Goal: Communication & Community: Answer question/provide support

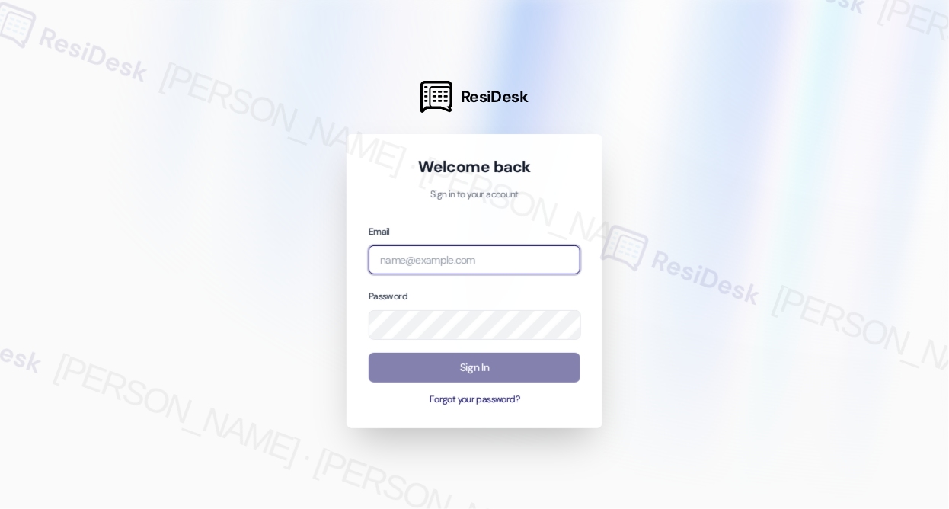
click at [484, 261] on input "email" at bounding box center [475, 260] width 212 height 30
type input "automated-surveys-rose_life-[PERSON_NAME].[PERSON_NAME]@rose_[DOMAIN_NAME]"
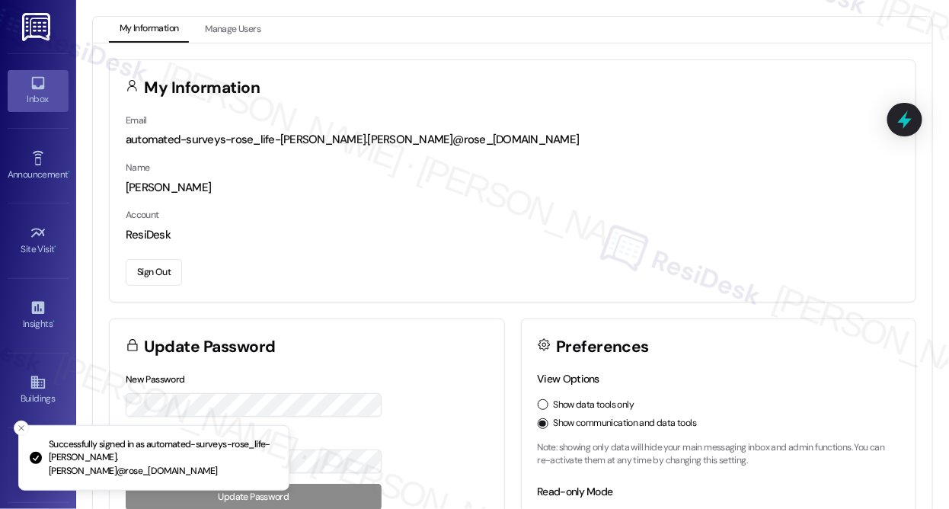
click at [23, 82] on link "Inbox" at bounding box center [38, 90] width 61 height 41
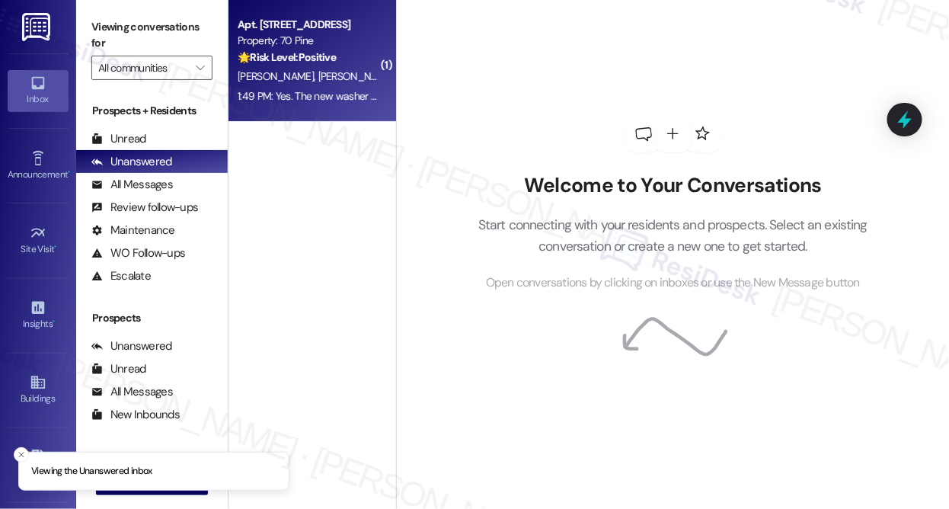
click at [325, 68] on div "[PERSON_NAME] [PERSON_NAME]" at bounding box center [308, 76] width 144 height 19
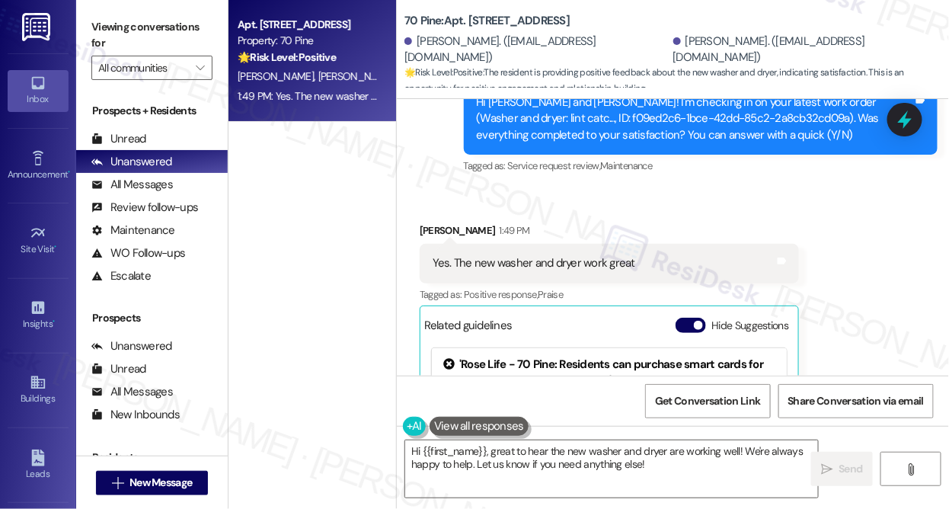
scroll to position [2352, 0]
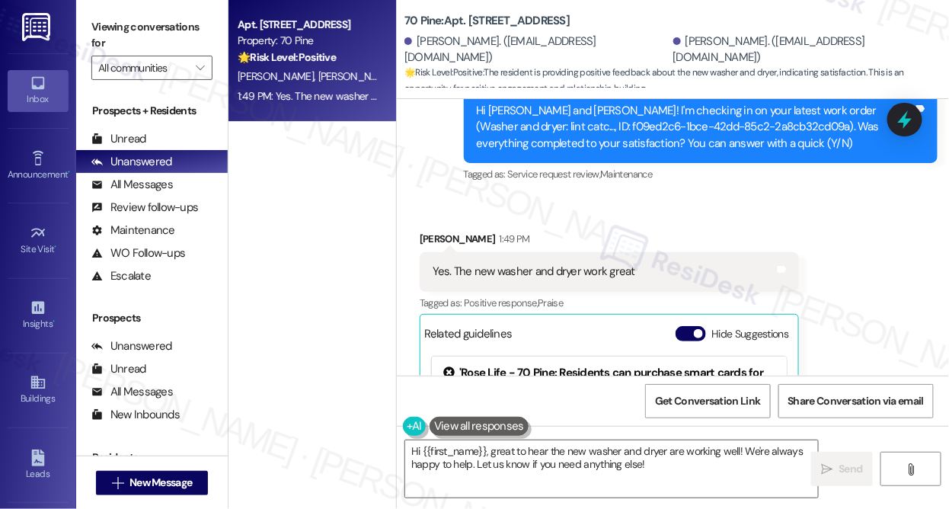
click at [591, 279] on div "Yes. The new washer and dryer work great Tags and notes" at bounding box center [609, 271] width 379 height 39
click at [189, 31] on label "Viewing conversations for" at bounding box center [151, 35] width 121 height 40
click at [534, 459] on textarea "Hi {{first_name}}, great to hear the new washer and dryer are working well! We'…" at bounding box center [611, 468] width 413 height 57
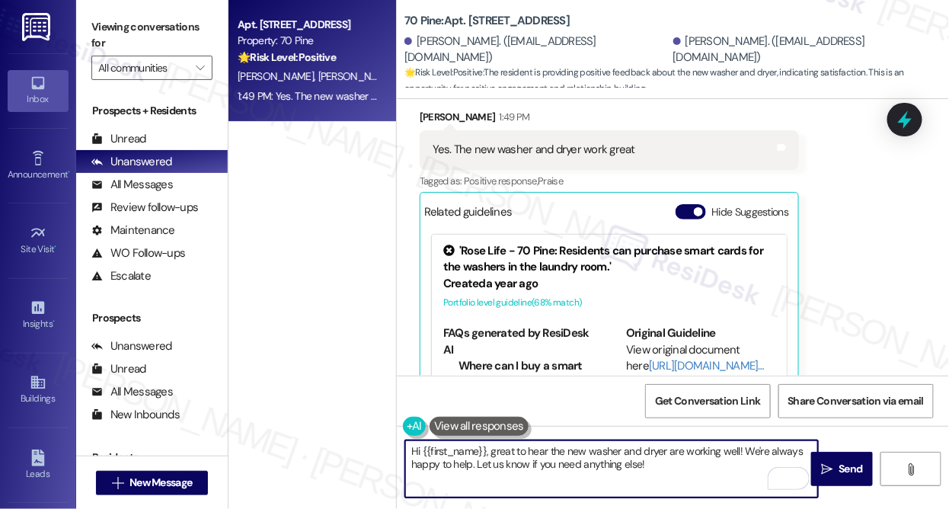
scroll to position [2561, 0]
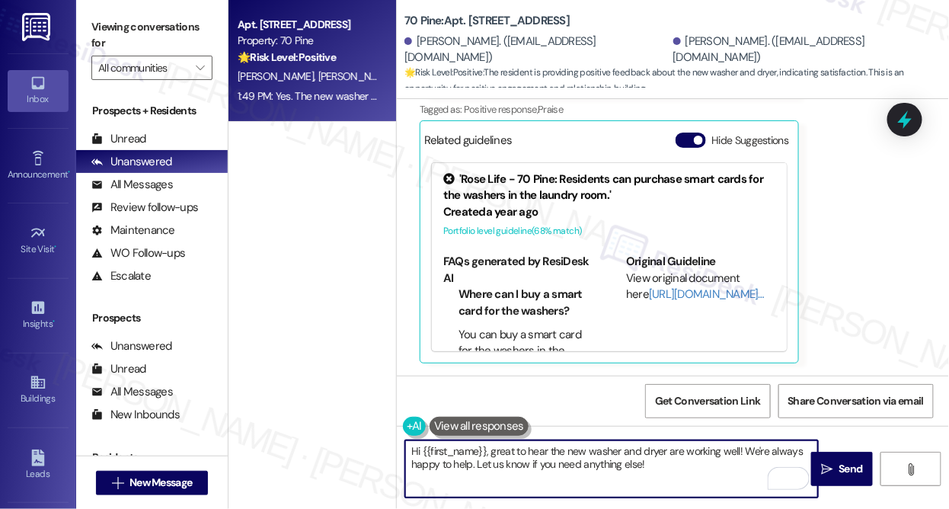
click at [685, 460] on textarea "Hi {{first_name}}, great to hear the new washer and dryer are working well! We'…" at bounding box center [611, 468] width 413 height 57
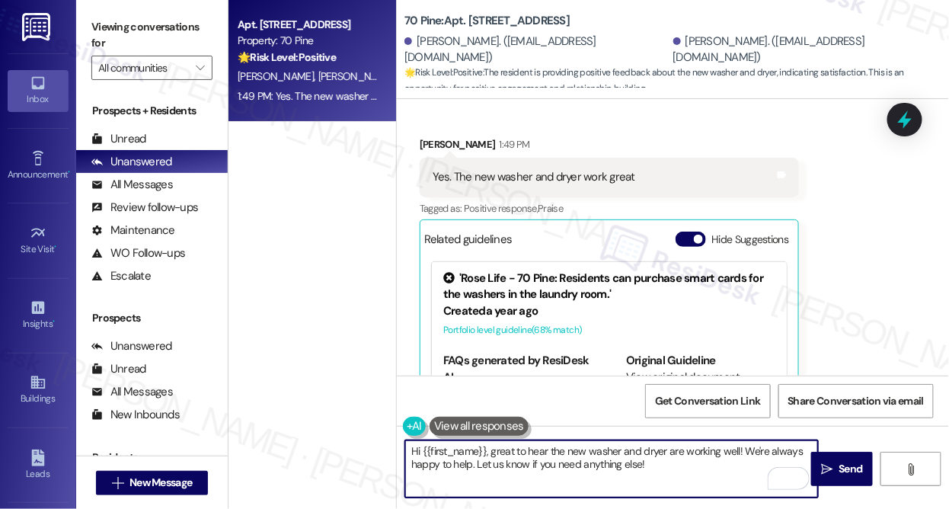
scroll to position [2353, 0]
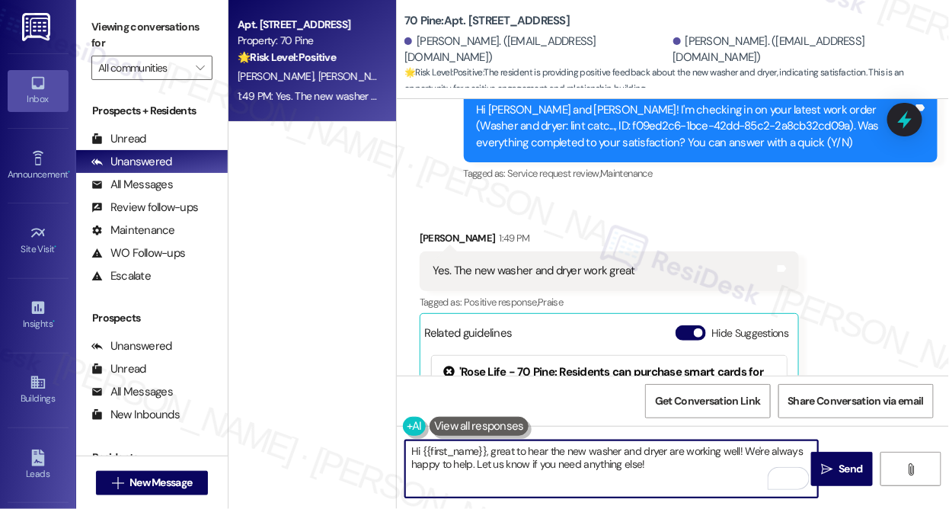
click at [431, 249] on div "[PERSON_NAME] 1:49 PM" at bounding box center [609, 240] width 379 height 21
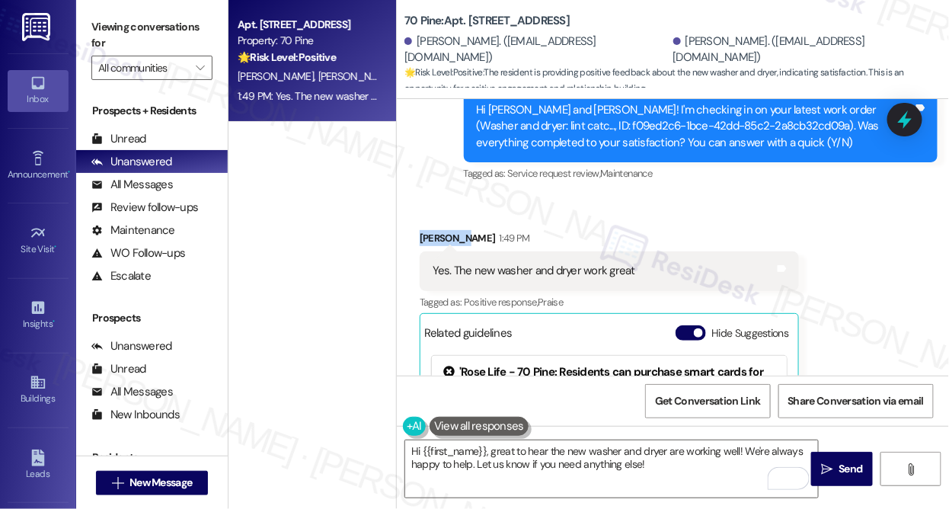
click at [431, 249] on div "[PERSON_NAME] 1:49 PM" at bounding box center [609, 240] width 379 height 21
copy div "Victoria"
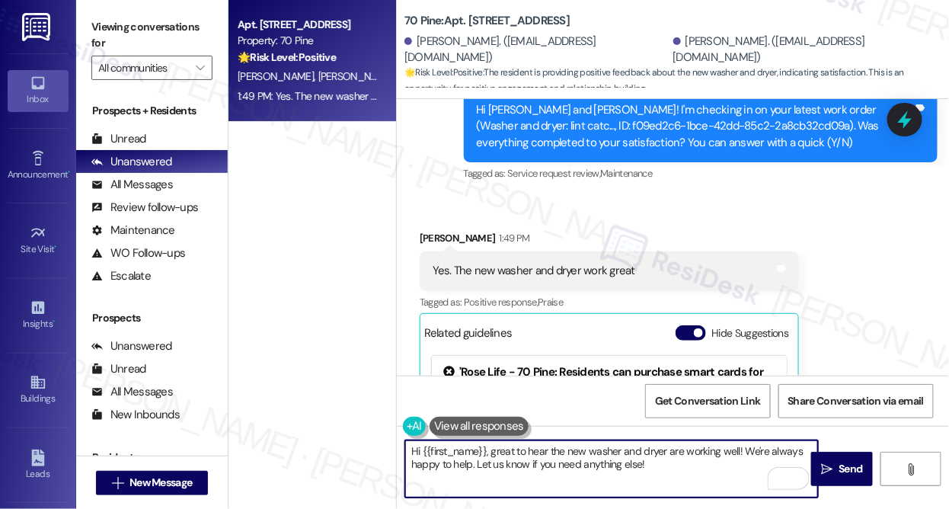
drag, startPoint x: 424, startPoint y: 446, endPoint x: 485, endPoint y: 444, distance: 61.0
click at [485, 444] on textarea "Hi {{first_name}}, great to hear the new washer and dryer are working well! We'…" at bounding box center [611, 468] width 413 height 57
paste textarea "Victoria"
click at [695, 469] on textarea "Hi [PERSON_NAME], great to hear the new washer and dryer are working well! We'r…" at bounding box center [611, 468] width 413 height 57
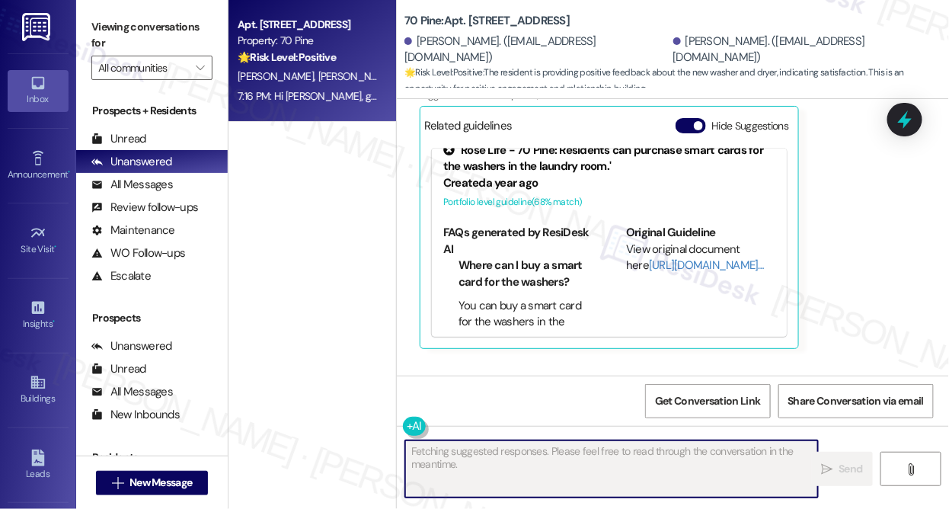
scroll to position [21, 0]
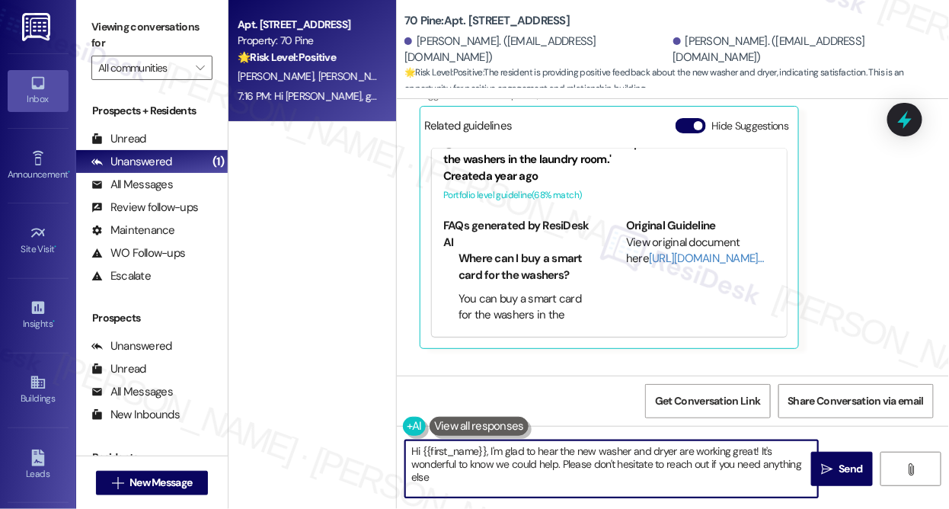
type textarea "Hi {{first_name}}, I'm glad to hear the new washer and dryer are working great!…"
